Goal: Find specific page/section: Find specific page/section

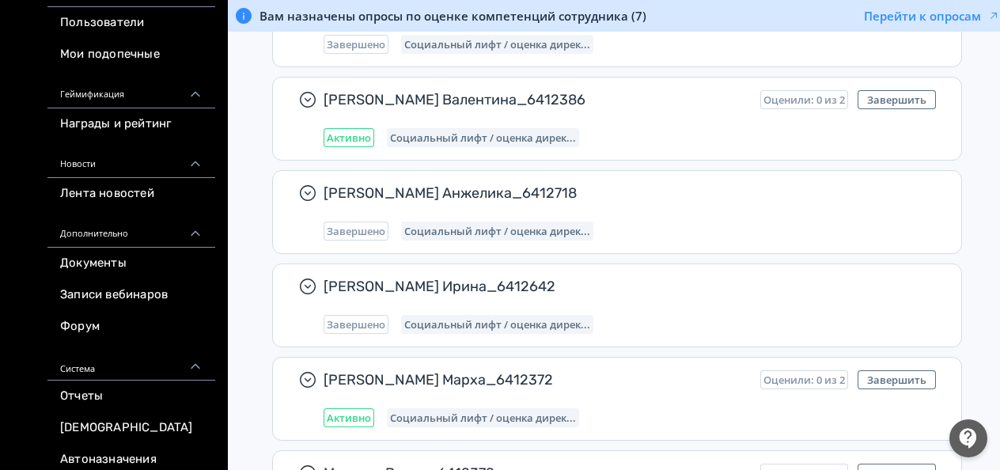
scroll to position [454, 0]
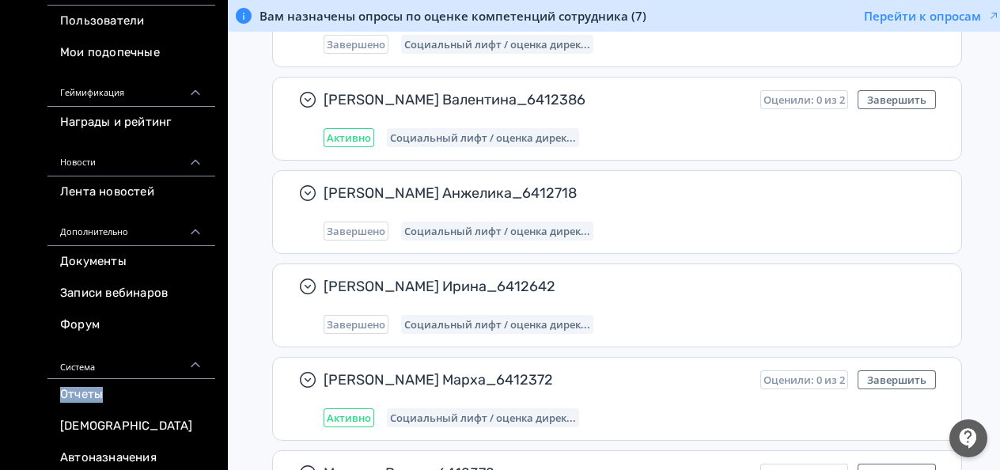
drag, startPoint x: 227, startPoint y: 392, endPoint x: 226, endPoint y: 358, distance: 33.2
click at [226, 358] on div "Обучение Обучение Запланировано Проверка заданий Автоматизация Оценка компетенц…" at bounding box center [114, 15] width 228 height 938
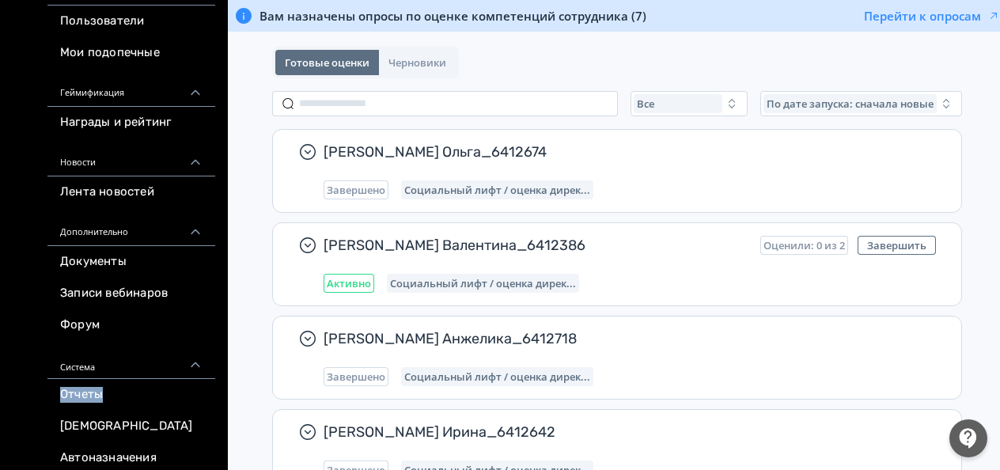
scroll to position [0, 0]
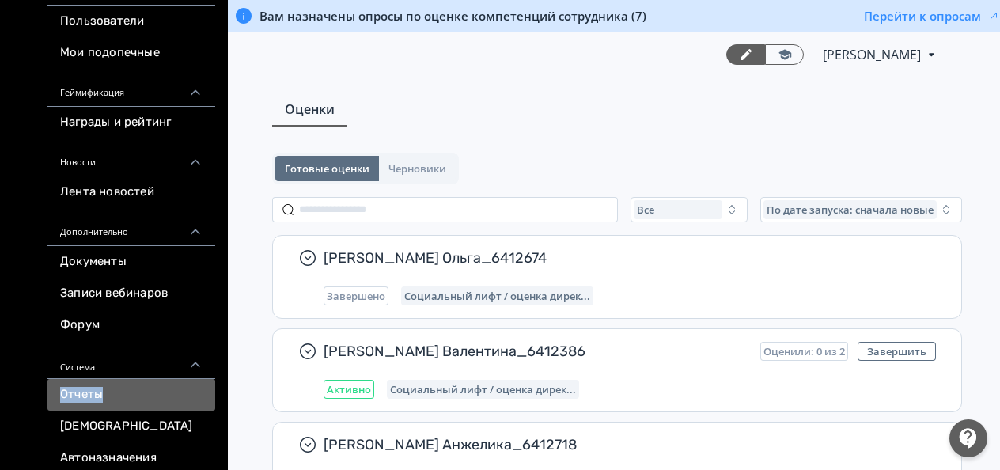
click at [83, 391] on link "Отчеты" at bounding box center [131, 395] width 168 height 32
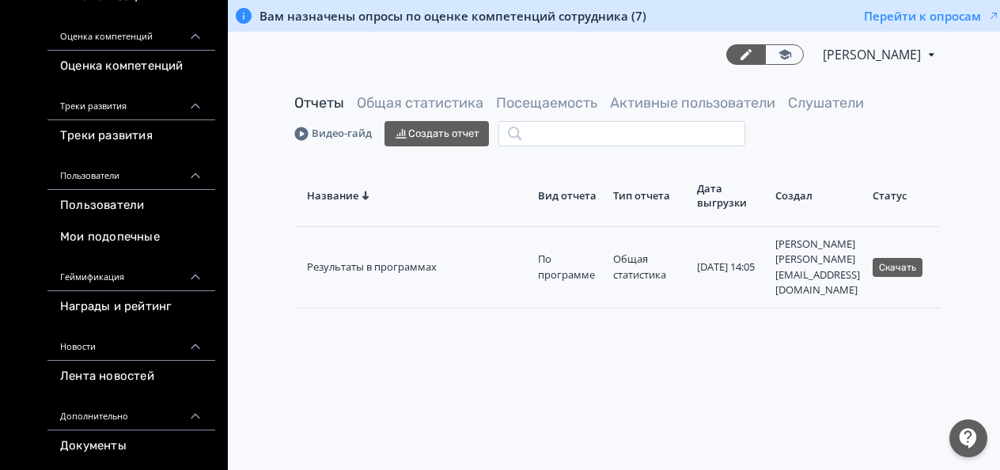
scroll to position [464, 0]
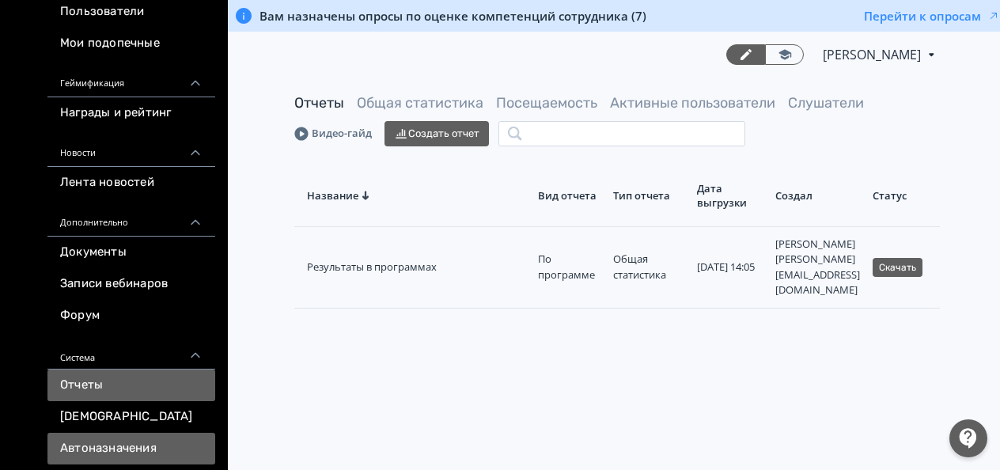
click at [161, 445] on link "Автоназначения" at bounding box center [131, 449] width 168 height 32
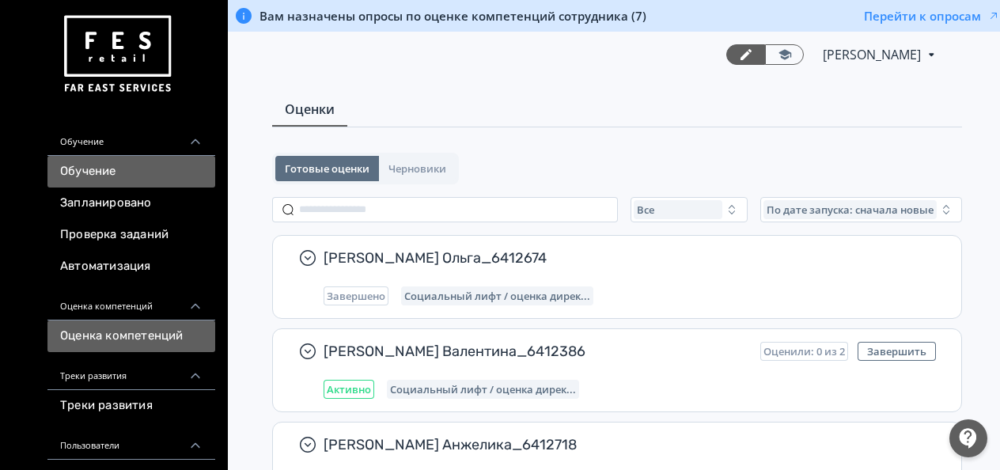
click at [169, 177] on link "Обучение" at bounding box center [131, 172] width 168 height 32
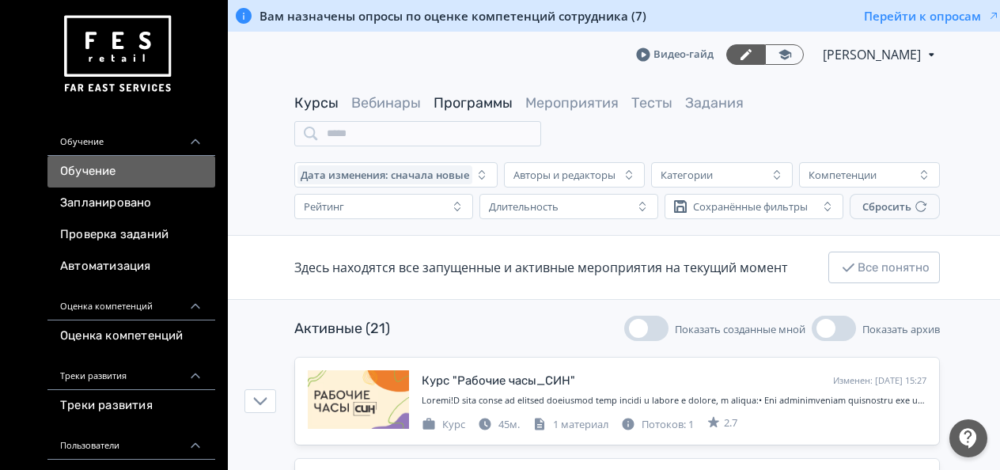
click at [456, 101] on link "Программы" at bounding box center [473, 102] width 79 height 17
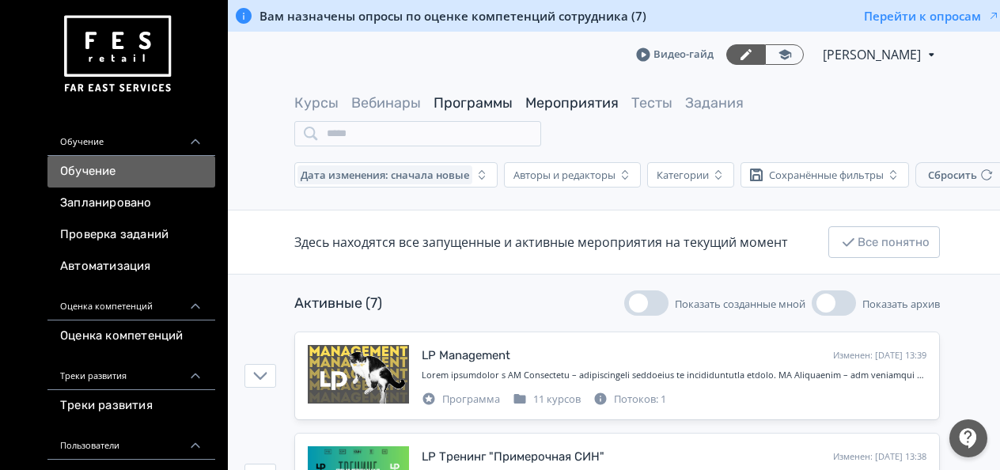
click at [557, 106] on link "Мероприятия" at bounding box center [571, 102] width 93 height 17
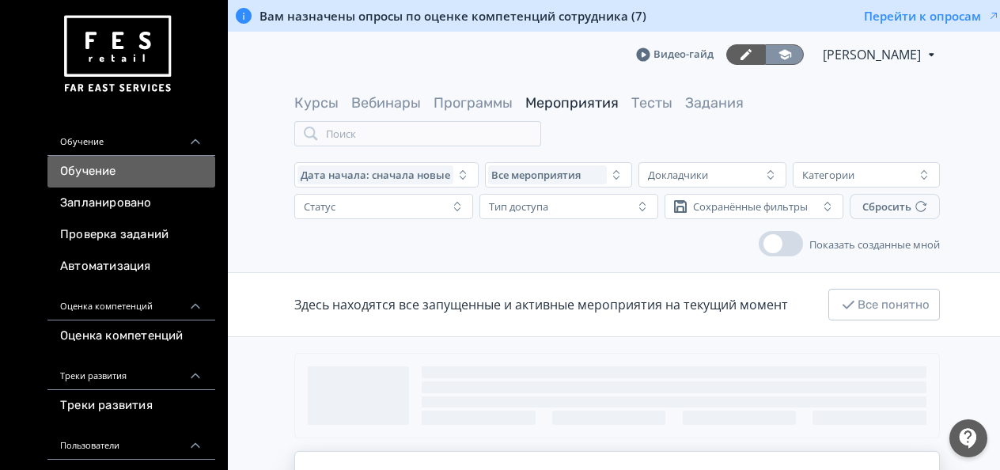
click at [779, 52] on icon at bounding box center [785, 54] width 13 height 10
